Goal: Information Seeking & Learning: Check status

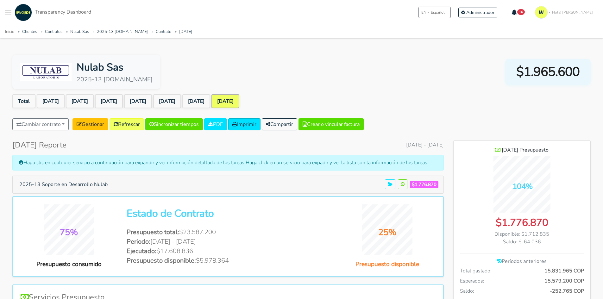
scroll to position [462, 137]
click at [72, 187] on button "2025-13 Soporte en Desarrollo Nulab" at bounding box center [63, 185] width 97 height 12
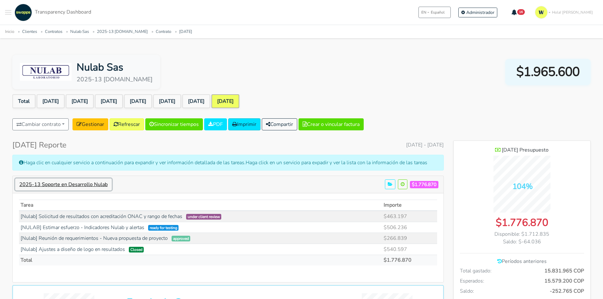
scroll to position [505, 137]
click at [8, 11] on button "Toggle navigation menu" at bounding box center [8, 12] width 6 height 17
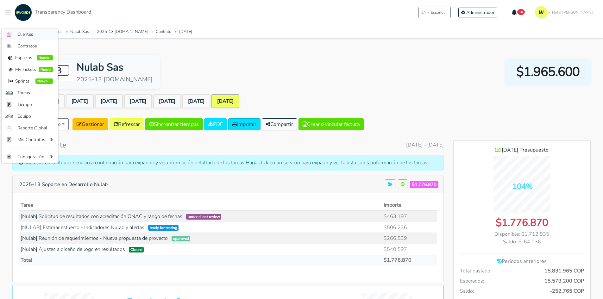
click at [32, 32] on span "Clientes" at bounding box center [34, 34] width 35 height 7
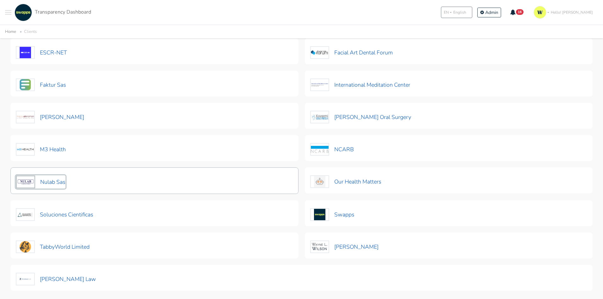
click at [60, 185] on button "Nulab Sas" at bounding box center [41, 181] width 50 height 13
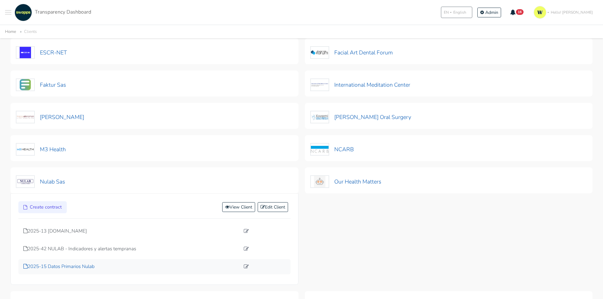
click at [79, 267] on p "2025-15 Datos Primarios Nulab" at bounding box center [131, 266] width 217 height 7
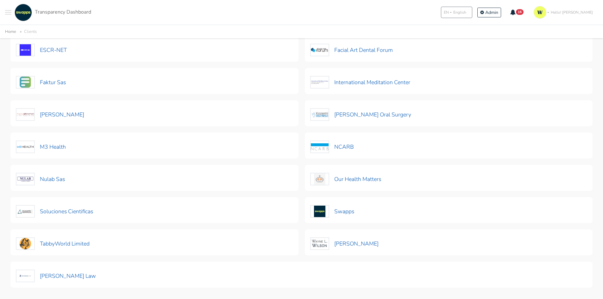
scroll to position [154, 0]
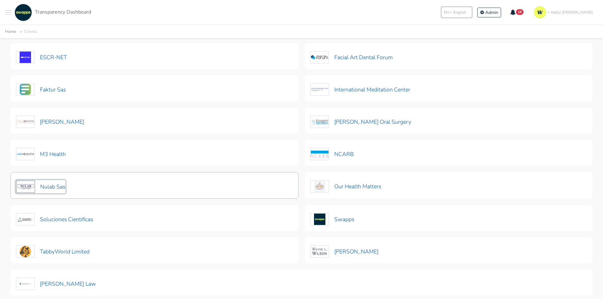
click at [53, 186] on button "Nulab Sas" at bounding box center [41, 186] width 50 height 13
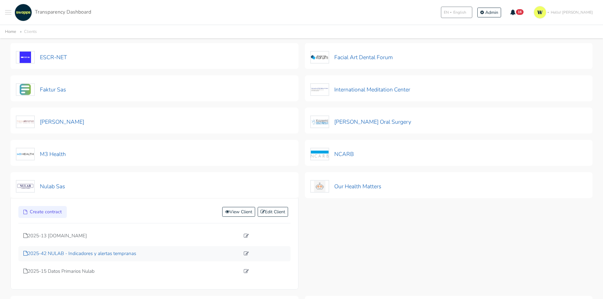
click at [111, 255] on p "2025-42 NULAB - Indicadores y alertas tempranas" at bounding box center [131, 253] width 217 height 7
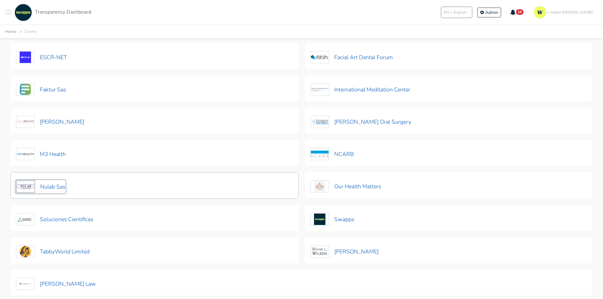
click at [56, 185] on button "Nulab Sas" at bounding box center [41, 186] width 50 height 13
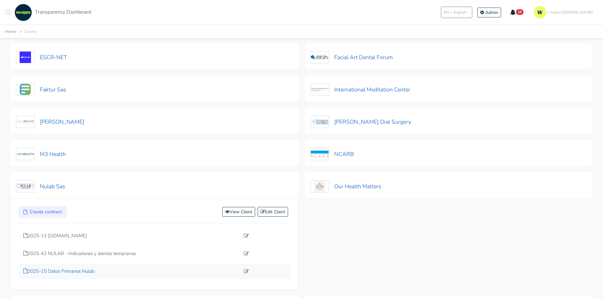
click at [68, 272] on p "2025-15 Datos Primarios Nulab" at bounding box center [131, 271] width 217 height 7
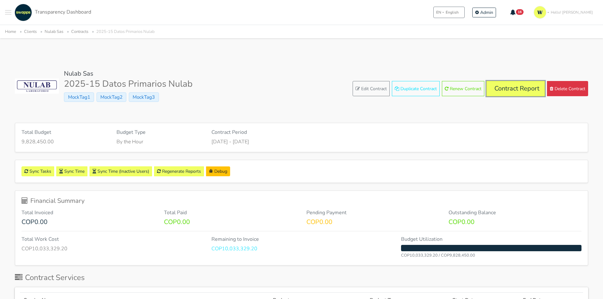
click at [500, 92] on link "Contract Report" at bounding box center [516, 88] width 58 height 15
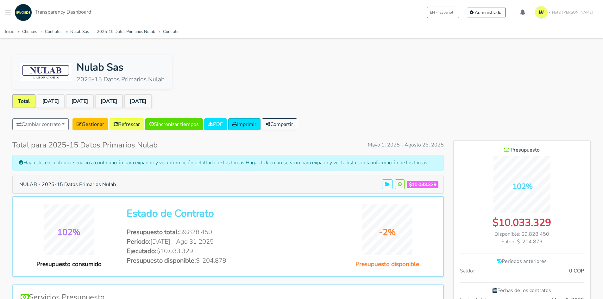
scroll to position [411, 137]
click at [152, 98] on link "[DATE]" at bounding box center [138, 101] width 28 height 14
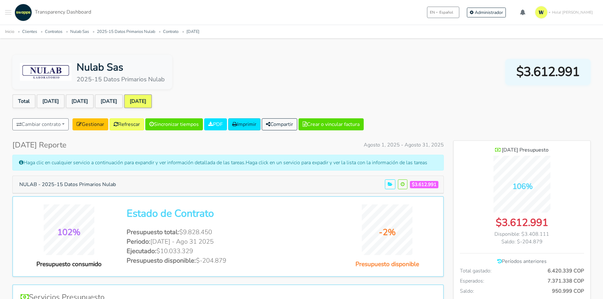
scroll to position [462, 137]
click at [123, 98] on link "[DATE]" at bounding box center [109, 101] width 28 height 14
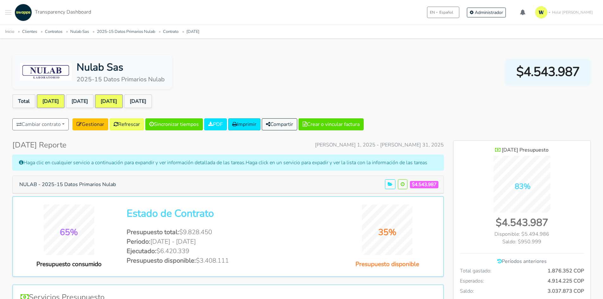
scroll to position [462, 137]
click at [48, 101] on link "[DATE]" at bounding box center [51, 101] width 28 height 14
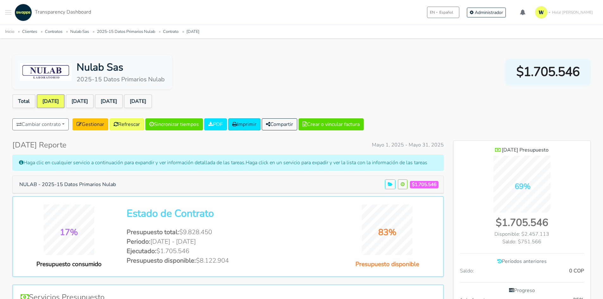
scroll to position [442, 137]
click at [123, 98] on link "[DATE]" at bounding box center [109, 101] width 28 height 14
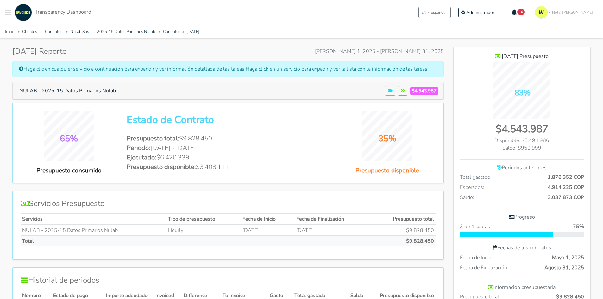
scroll to position [63, 0]
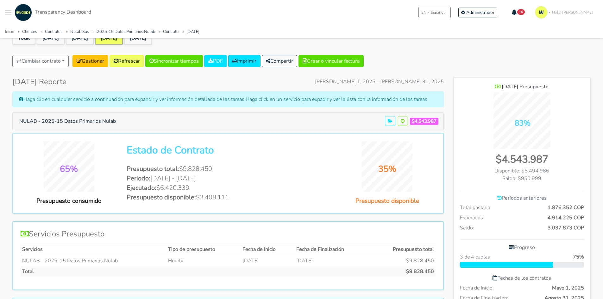
click at [93, 114] on div "NULAB - 2025-15 Datos Primarios Nulab $4.543.987" at bounding box center [228, 121] width 431 height 17
click at [95, 119] on button "NULAB - 2025-15 Datos Primarios Nulab" at bounding box center [67, 121] width 105 height 12
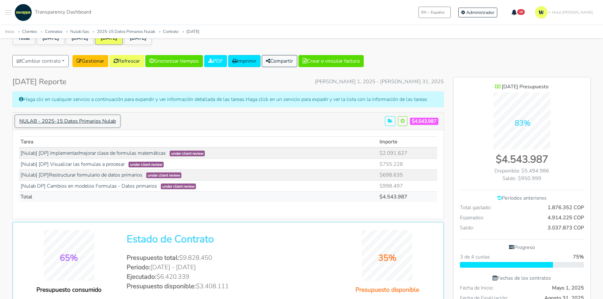
scroll to position [472, 137]
click at [152, 39] on link "[DATE]" at bounding box center [138, 38] width 28 height 14
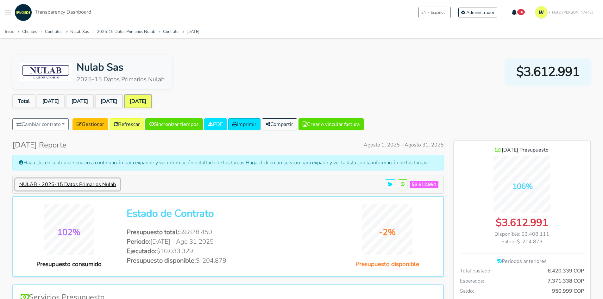
click at [86, 183] on button "NULAB - 2025-15 Datos Primarios Nulab" at bounding box center [67, 185] width 105 height 12
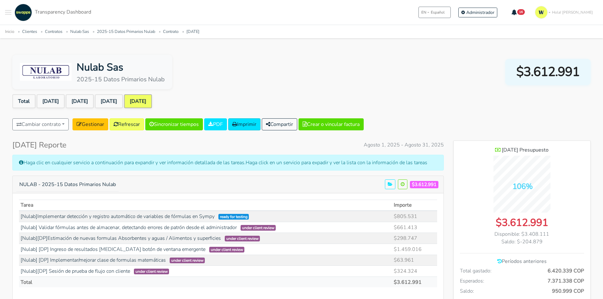
click at [8, 14] on span "Toggle navigation menu" at bounding box center [8, 14] width 6 height 1
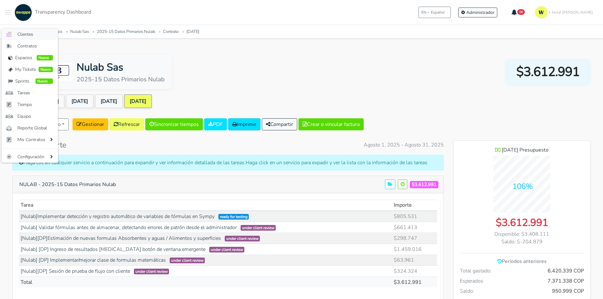
click at [19, 35] on span "Clientes" at bounding box center [34, 34] width 35 height 7
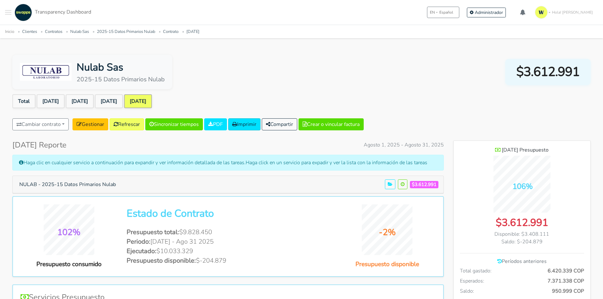
scroll to position [462, 137]
click at [91, 182] on button "NULAB - 2025-15 Datos Primarios Nulab" at bounding box center [67, 185] width 105 height 12
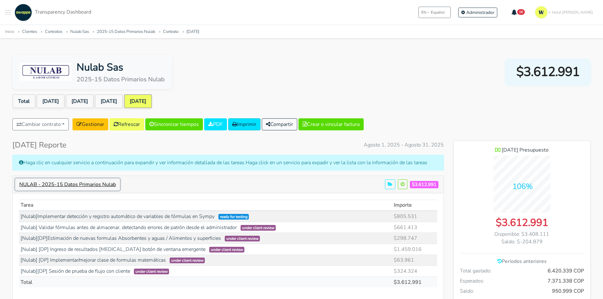
scroll to position [493, 137]
click at [91, 182] on button "NULAB - 2025-15 Datos Primarios Nulab" at bounding box center [67, 185] width 105 height 12
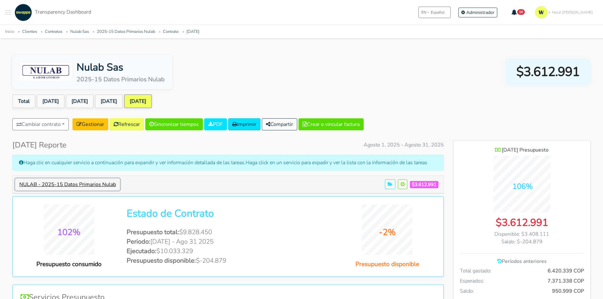
scroll to position [316254, 316579]
click at [90, 183] on button "NULAB - 2025-15 Datos Primarios Nulab" at bounding box center [67, 185] width 105 height 12
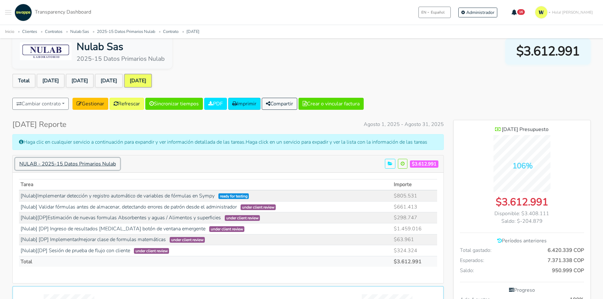
scroll to position [32, 0]
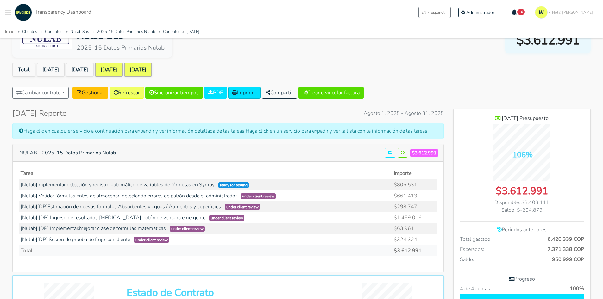
click at [123, 66] on link "[DATE]" at bounding box center [109, 70] width 28 height 14
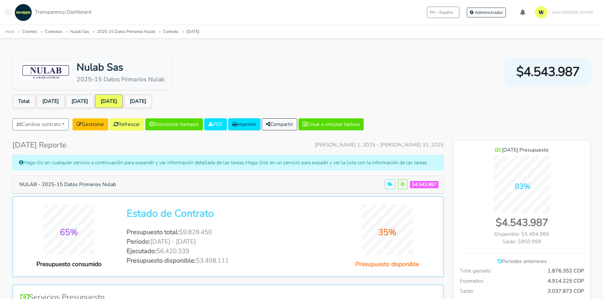
scroll to position [462, 137]
click at [91, 188] on button "NULAB - 2025-15 Datos Primarios Nulab" at bounding box center [67, 185] width 105 height 12
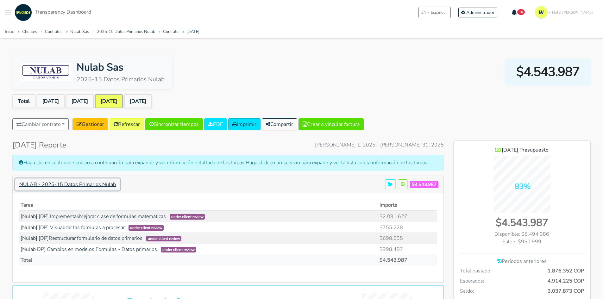
scroll to position [472, 137]
click at [51, 102] on link "[DATE]" at bounding box center [51, 101] width 28 height 14
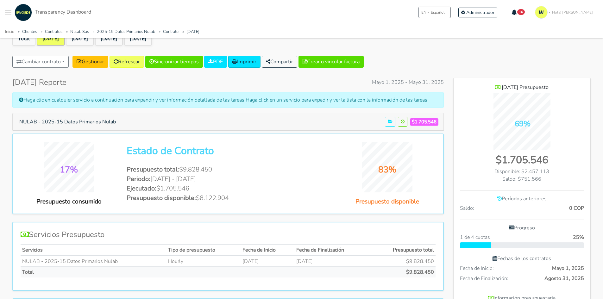
scroll to position [63, 0]
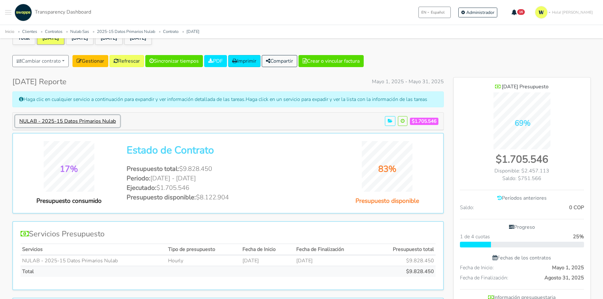
click at [110, 118] on button "NULAB - 2025-15 Datos Primarios Nulab" at bounding box center [67, 121] width 105 height 12
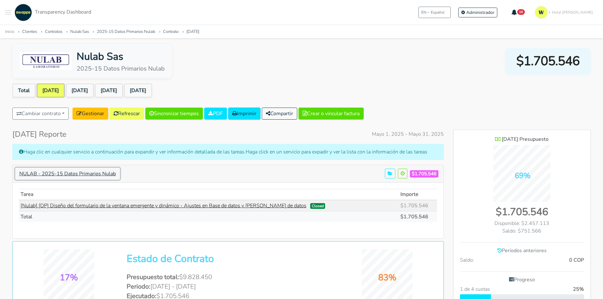
scroll to position [0, 0]
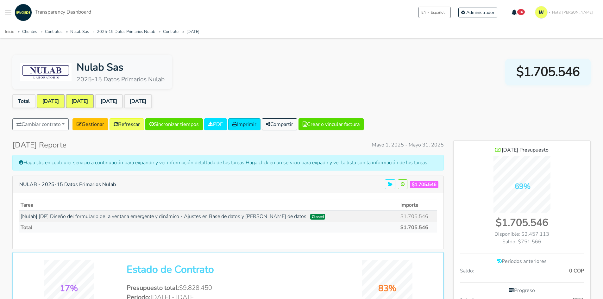
click at [92, 101] on link "[DATE]" at bounding box center [80, 101] width 28 height 14
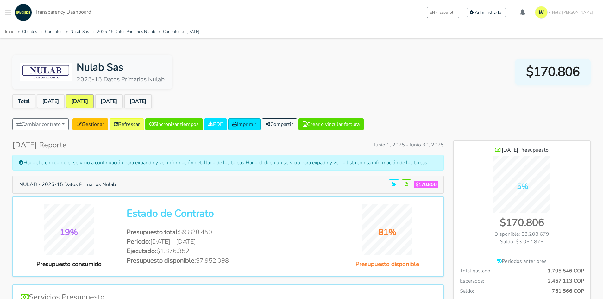
scroll to position [462, 137]
click at [98, 182] on button "NULAB - 2025-15 Datos Primarios Nulab" at bounding box center [67, 185] width 105 height 12
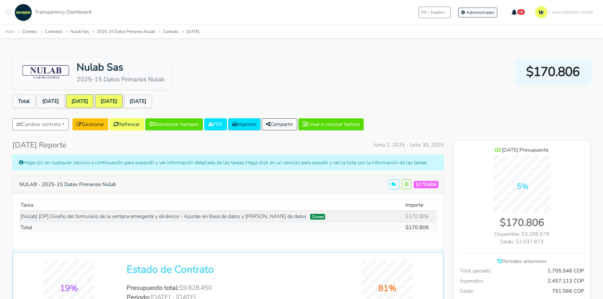
click at [123, 101] on link "[DATE]" at bounding box center [109, 101] width 28 height 14
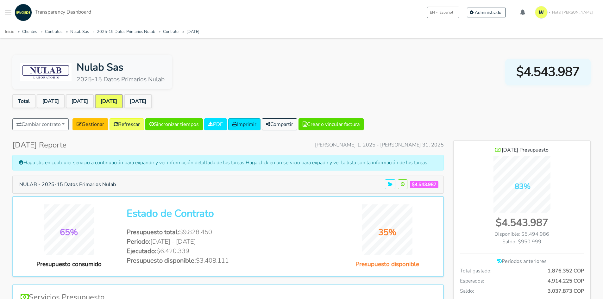
scroll to position [462, 137]
click at [94, 185] on button "NULAB - 2025-15 Datos Primarios Nulab" at bounding box center [67, 185] width 105 height 12
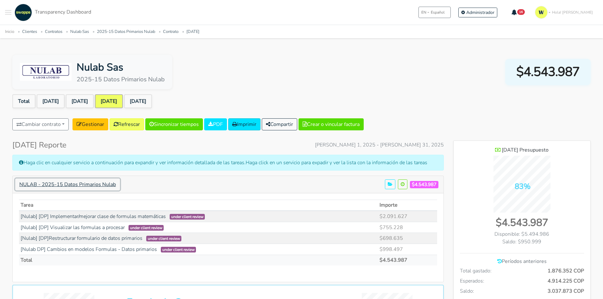
scroll to position [472, 137]
click at [152, 101] on link "Aug 2025" at bounding box center [138, 101] width 28 height 14
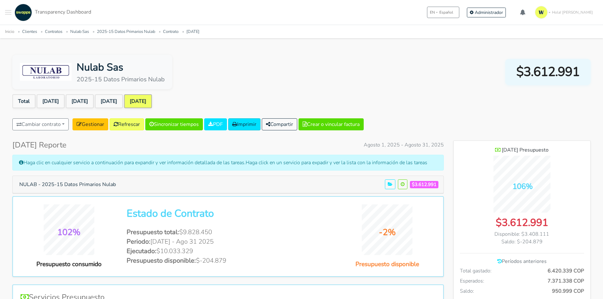
scroll to position [462, 137]
click at [97, 187] on button "NULAB - 2025-15 Datos Primarios Nulab" at bounding box center [67, 185] width 105 height 12
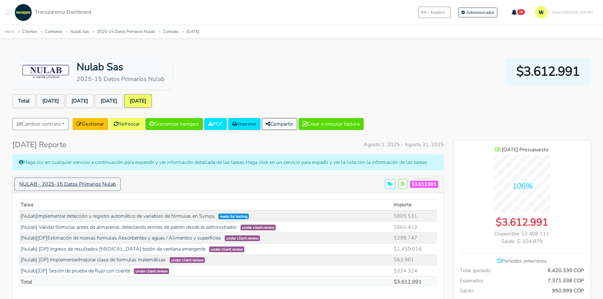
scroll to position [0, 0]
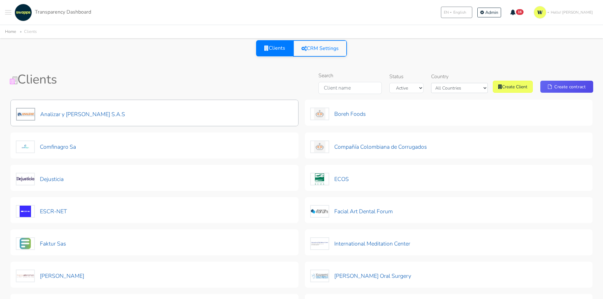
scroll to position [32, 0]
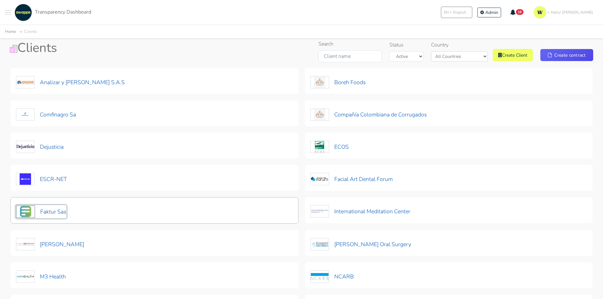
click at [47, 215] on button "Faktur Sas" at bounding box center [41, 211] width 51 height 13
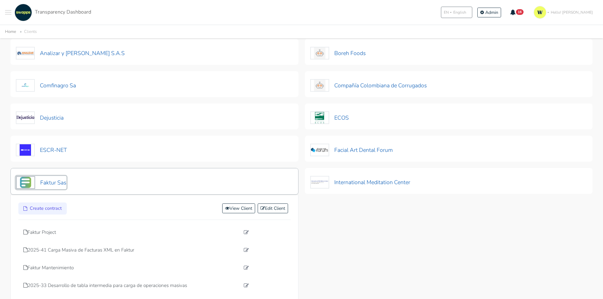
scroll to position [127, 0]
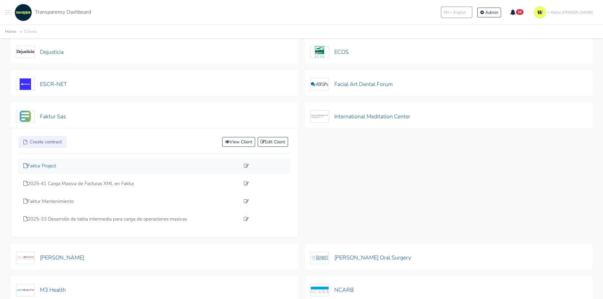
click at [48, 166] on p "Faktur Project" at bounding box center [131, 165] width 217 height 7
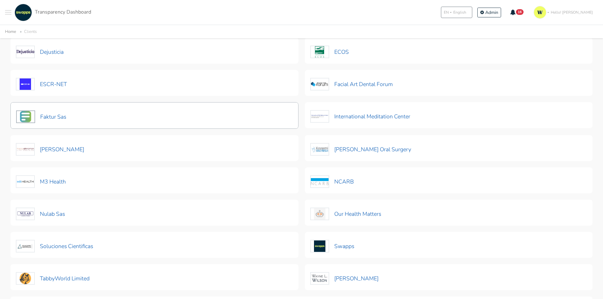
click at [54, 108] on div "Faktur Sas" at bounding box center [41, 116] width 51 height 16
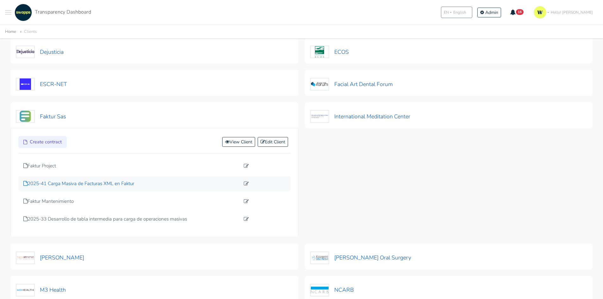
click at [71, 184] on p "2025-41 Carga Masiva de Facturas XML en Faktur" at bounding box center [131, 183] width 217 height 7
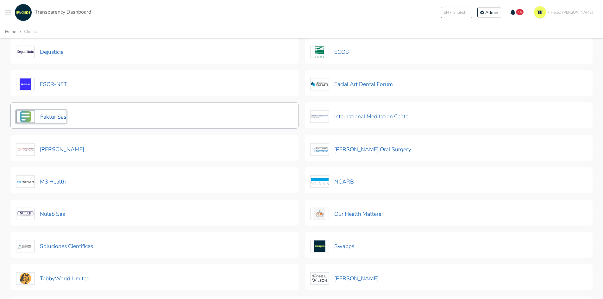
click at [60, 116] on button "Faktur Sas" at bounding box center [41, 116] width 51 height 13
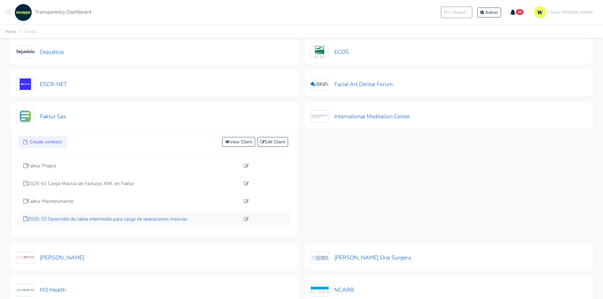
click at [91, 219] on p "2025-33 Desarrollo de tabla intermedia para carga de operaciones masivas" at bounding box center [131, 219] width 217 height 7
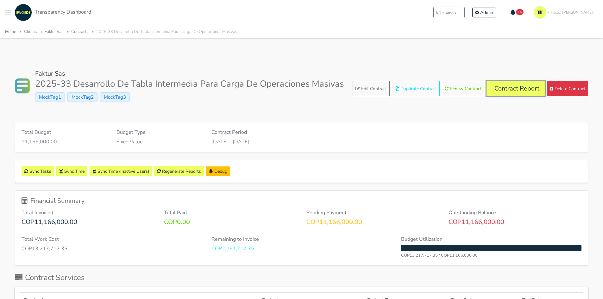
click at [509, 87] on link "Contract Report" at bounding box center [516, 88] width 58 height 15
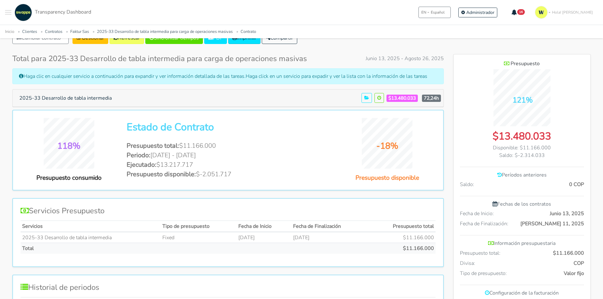
scroll to position [50, 0]
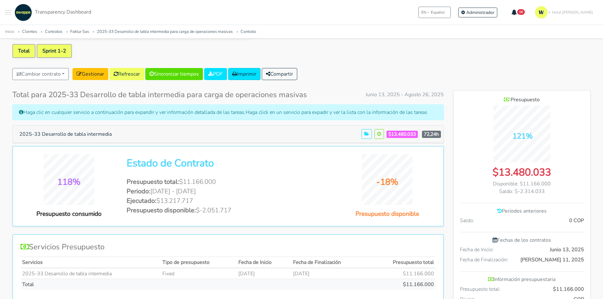
click at [59, 49] on link "Sprint 1-2" at bounding box center [54, 51] width 35 height 14
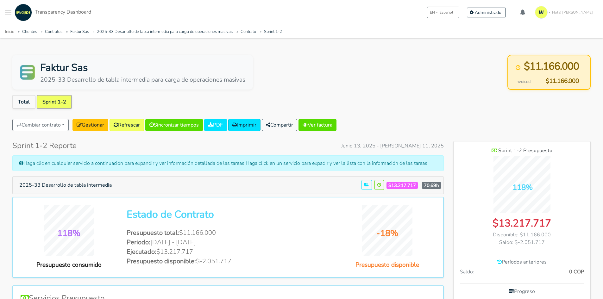
scroll to position [486, 137]
drag, startPoint x: 386, startPoint y: 146, endPoint x: 442, endPoint y: 144, distance: 56.1
click at [435, 143] on span "Junio 13, 2025 - Julio 11, 2025" at bounding box center [392, 146] width 103 height 8
click at [438, 145] on span "Junio 13, 2025 - Julio 11, 2025" at bounding box center [392, 146] width 103 height 8
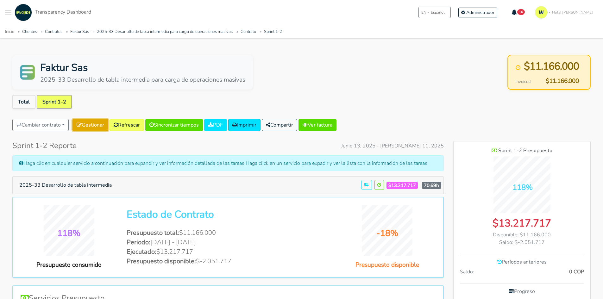
click at [93, 127] on link "Gestionar" at bounding box center [91, 125] width 36 height 12
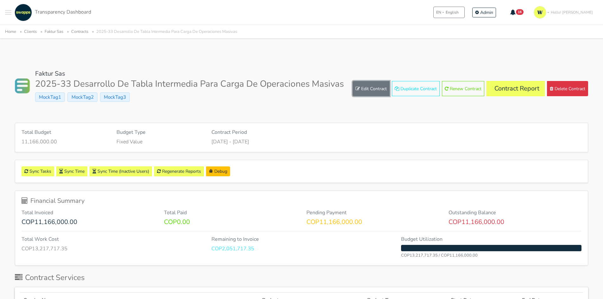
click at [378, 87] on link "Edit Contract" at bounding box center [371, 88] width 37 height 15
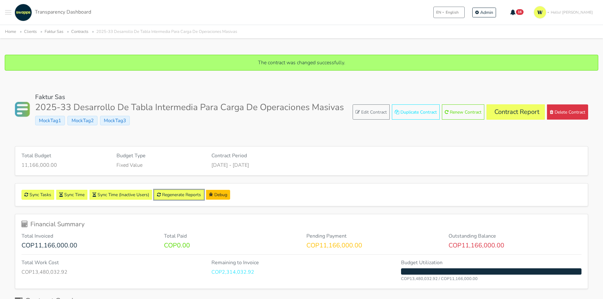
click at [190, 192] on link "Regenerate Reports" at bounding box center [179, 195] width 50 height 10
click at [523, 110] on link "Contract Report" at bounding box center [516, 112] width 58 height 15
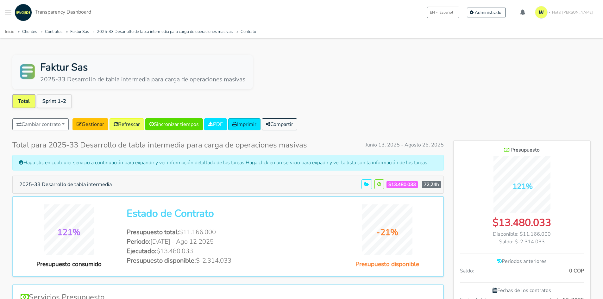
scroll to position [456, 137]
click at [48, 99] on link "Sprint 1-2" at bounding box center [54, 101] width 35 height 14
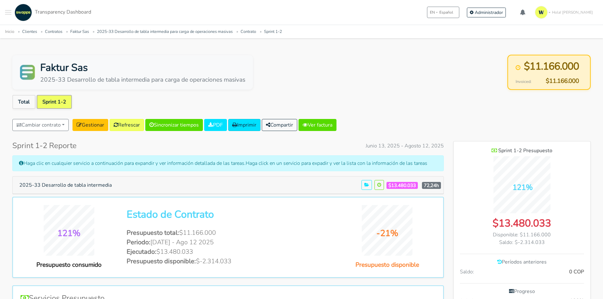
scroll to position [486, 137]
click at [103, 188] on button "2025-33 Desarrollo de tabla intermedia" at bounding box center [65, 185] width 101 height 12
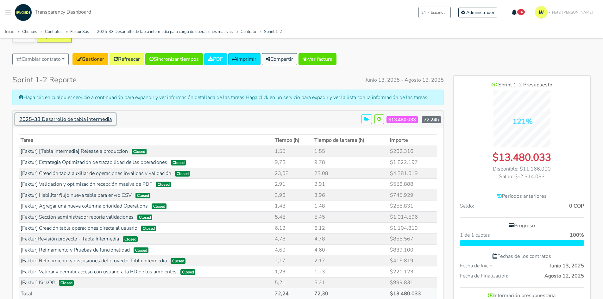
scroll to position [0, 0]
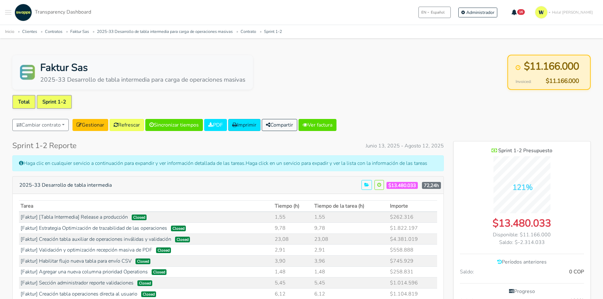
click at [23, 98] on link "Total" at bounding box center [23, 102] width 23 height 14
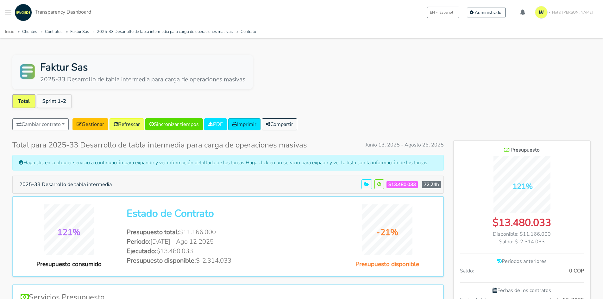
scroll to position [456, 137]
click at [322, 80] on div "Faktur Sas 2025-33 Desarrollo de tabla intermedia para carga de operaciones mas…" at bounding box center [301, 72] width 579 height 35
click at [65, 179] on button "2025-33 Desarrollo de tabla intermedia" at bounding box center [65, 185] width 101 height 12
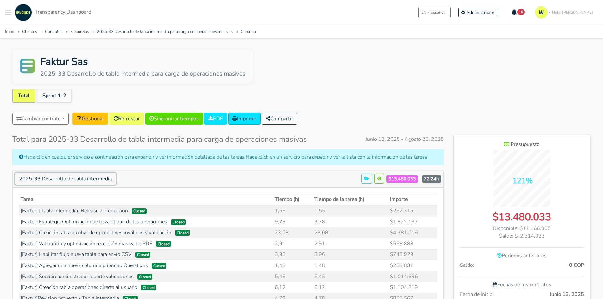
scroll to position [0, 0]
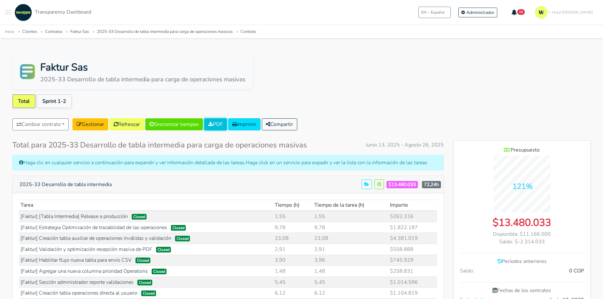
drag, startPoint x: 222, startPoint y: 122, endPoint x: 228, endPoint y: 136, distance: 14.9
click at [222, 122] on link "PDF" at bounding box center [215, 124] width 23 height 12
click at [93, 123] on link "Gestionar" at bounding box center [91, 124] width 36 height 12
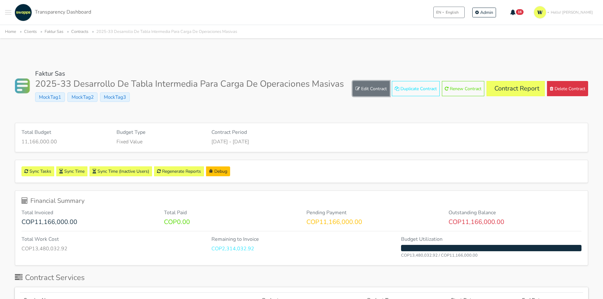
click at [361, 86] on link "Edit Contract" at bounding box center [371, 88] width 37 height 15
click at [525, 85] on link "Contract Report" at bounding box center [516, 88] width 58 height 15
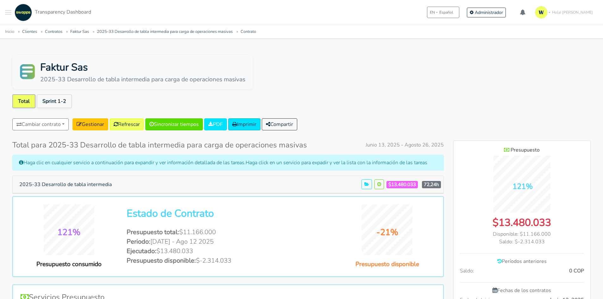
scroll to position [456, 137]
click at [88, 185] on button "2025-33 Desarrollo de tabla intermedia" at bounding box center [65, 185] width 101 height 12
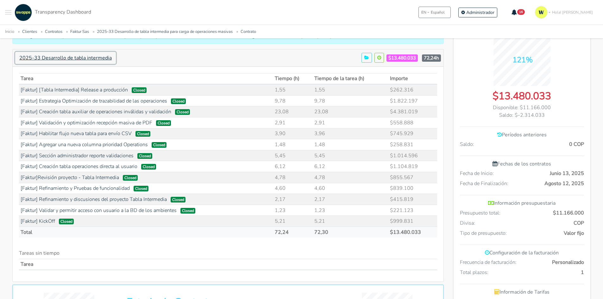
scroll to position [95, 0]
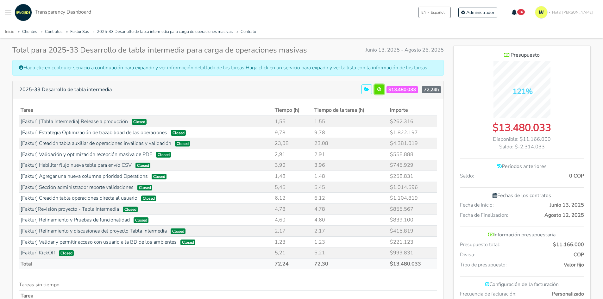
click at [378, 89] on icon at bounding box center [380, 89] width 4 height 4
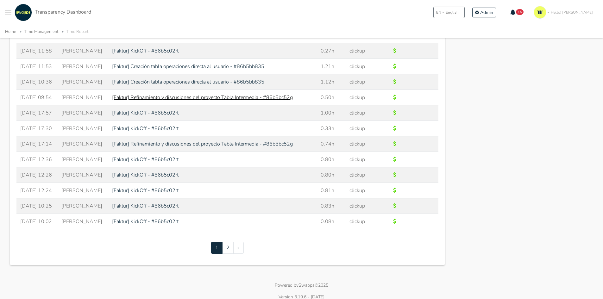
scroll to position [1418, 0]
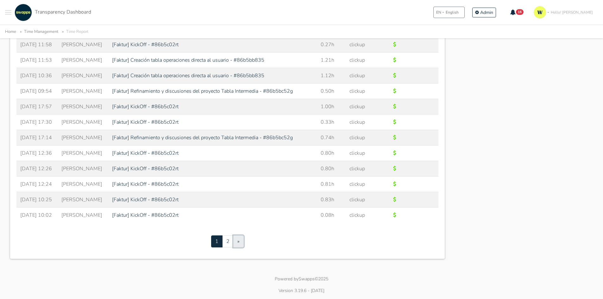
click at [236, 245] on link "»" at bounding box center [238, 242] width 10 height 12
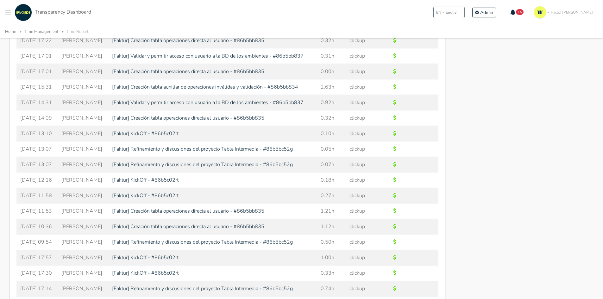
scroll to position [1418, 0]
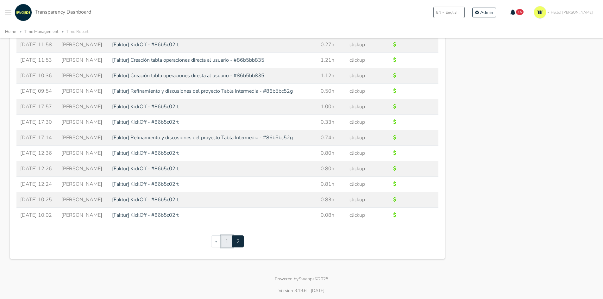
click at [229, 245] on link "1" at bounding box center [226, 242] width 11 height 12
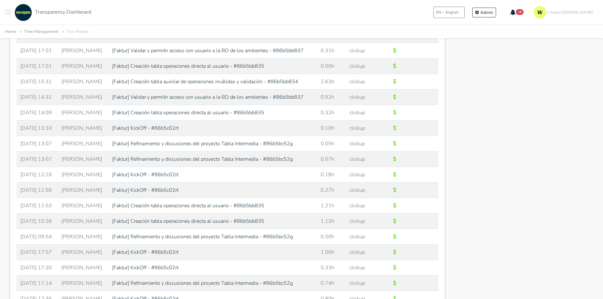
scroll to position [1260, 0]
